Goal: Check status: Check status

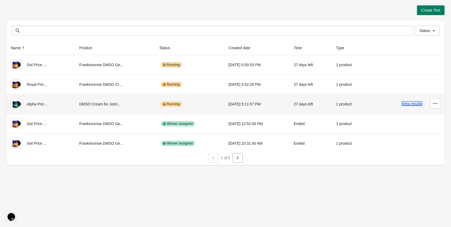
click at [415, 103] on button "View results" at bounding box center [412, 103] width 20 height 4
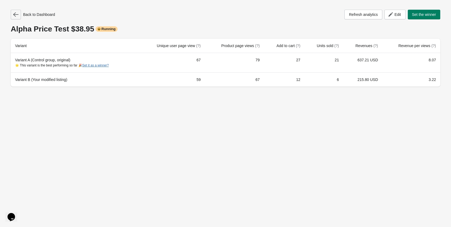
click at [16, 17] on button "button" at bounding box center [16, 15] width 10 height 10
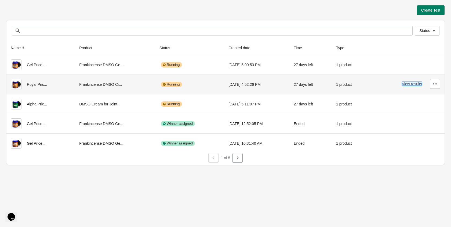
click at [410, 82] on button "View results" at bounding box center [412, 84] width 20 height 4
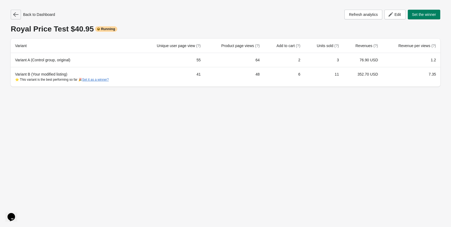
click at [18, 12] on icon "button" at bounding box center [15, 14] width 5 height 5
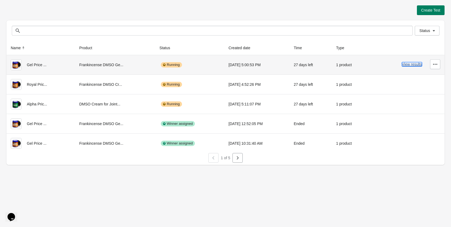
click at [411, 64] on button "View results" at bounding box center [412, 64] width 20 height 4
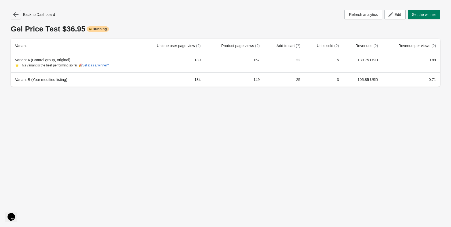
click at [17, 16] on icon "button" at bounding box center [15, 14] width 5 height 5
